Goal: Use online tool/utility: Utilize a website feature to perform a specific function

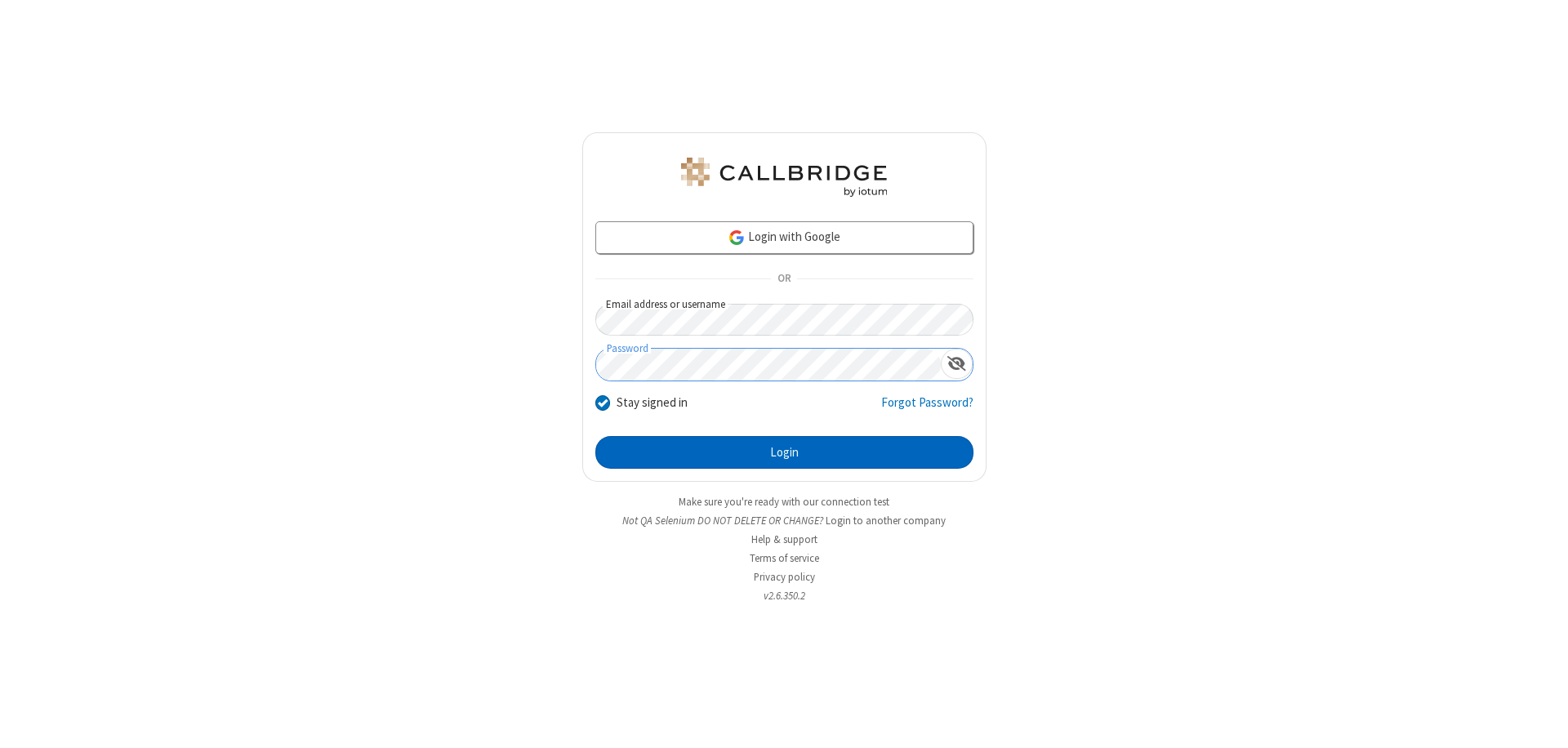
click at [784, 452] on button "Login" at bounding box center [784, 451] width 378 height 32
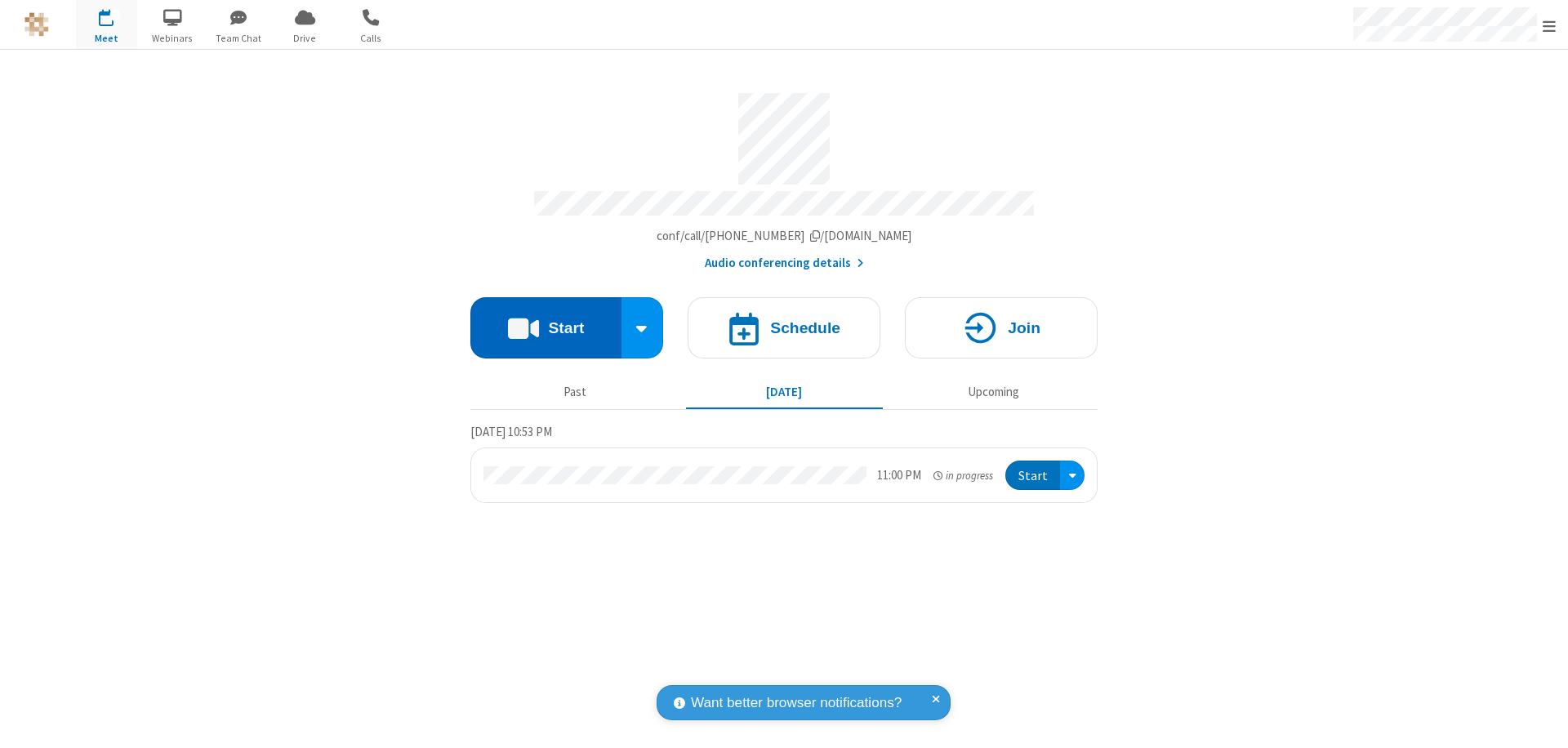
click at [545, 320] on button "Start" at bounding box center [545, 327] width 151 height 62
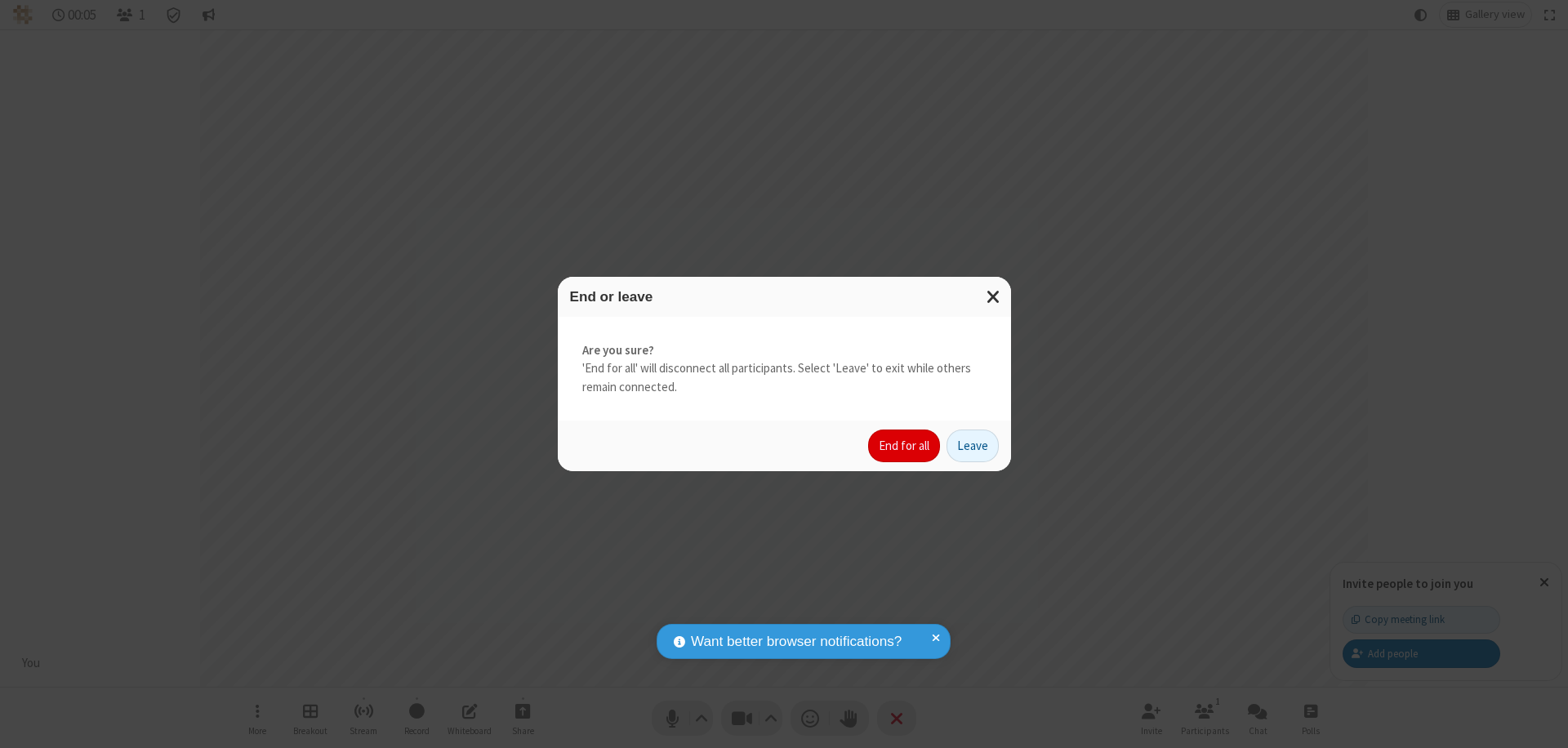
click at [905, 445] on button "End for all" at bounding box center [905, 445] width 72 height 32
